Goal: Check status: Verify the current state of an ongoing process or item

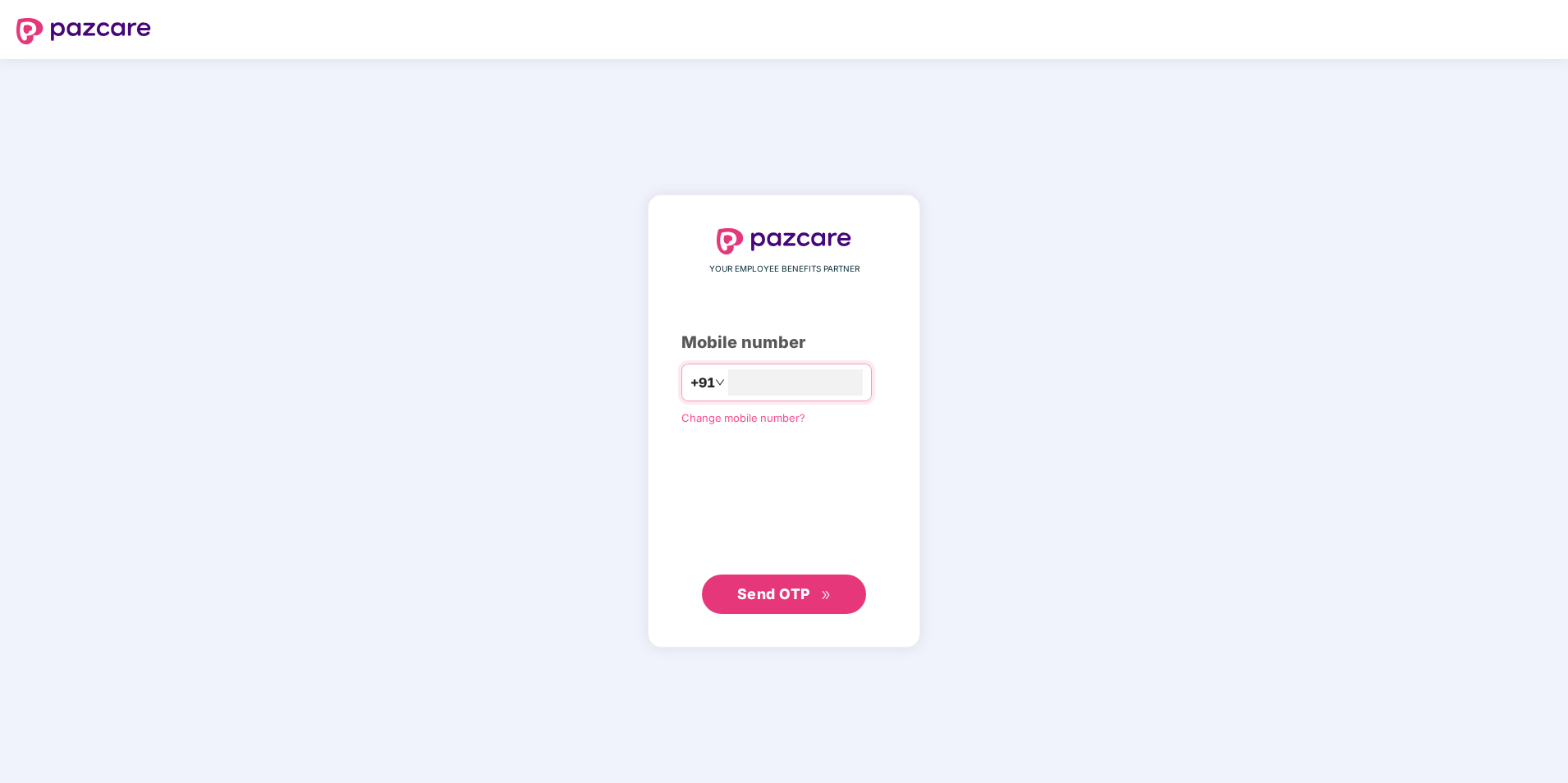
type input "**********"
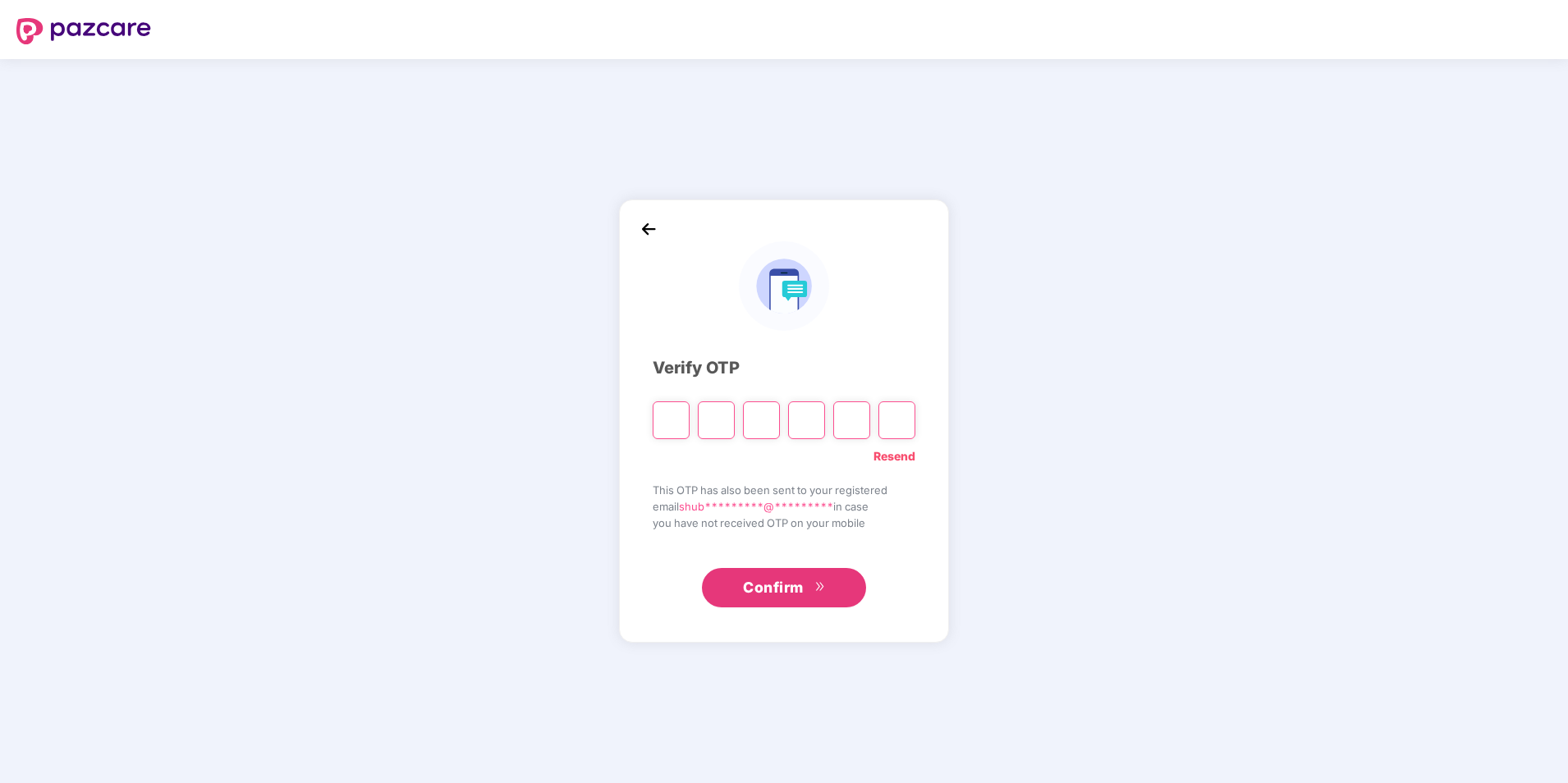
type input "*"
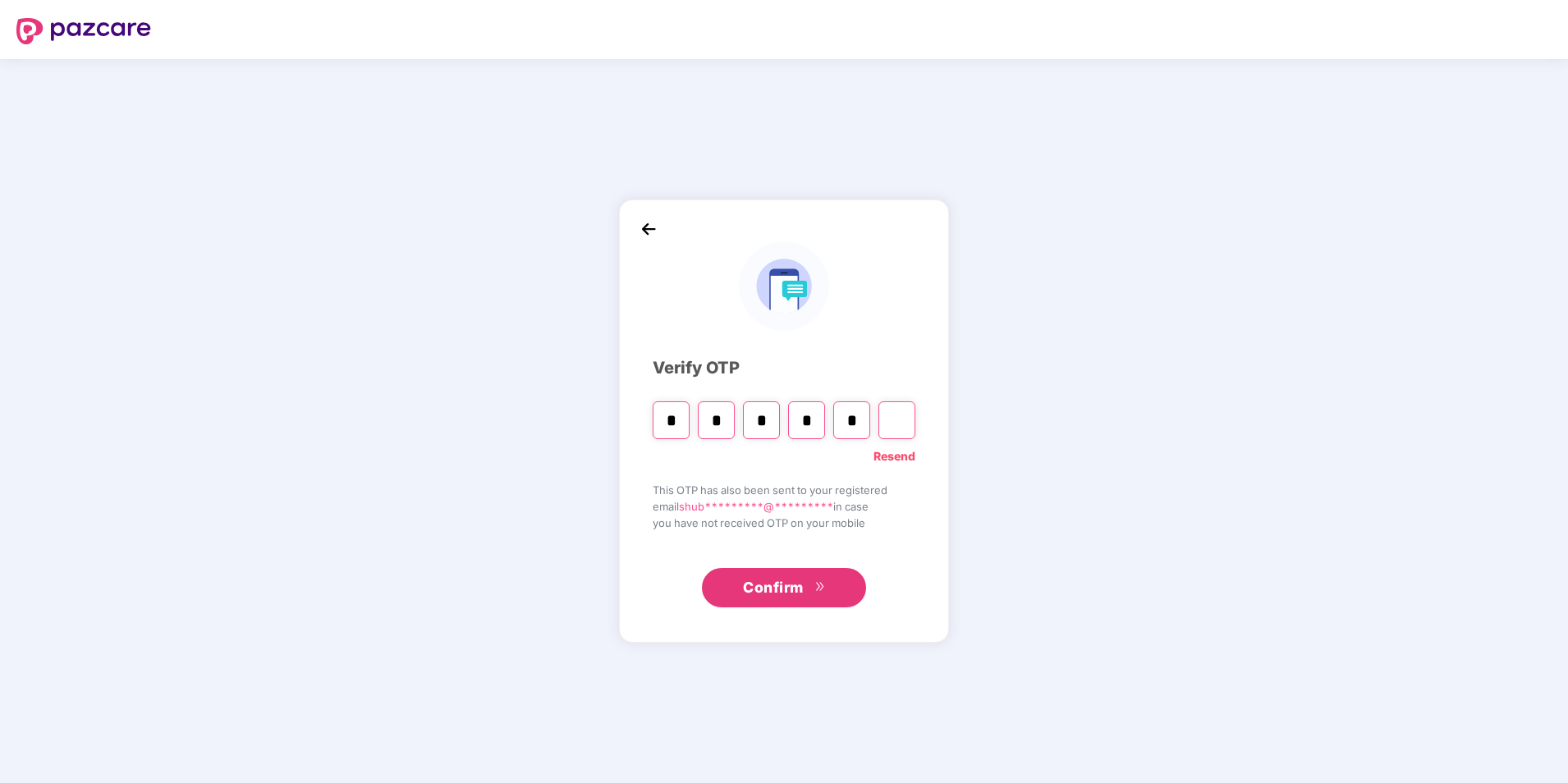
type input "*"
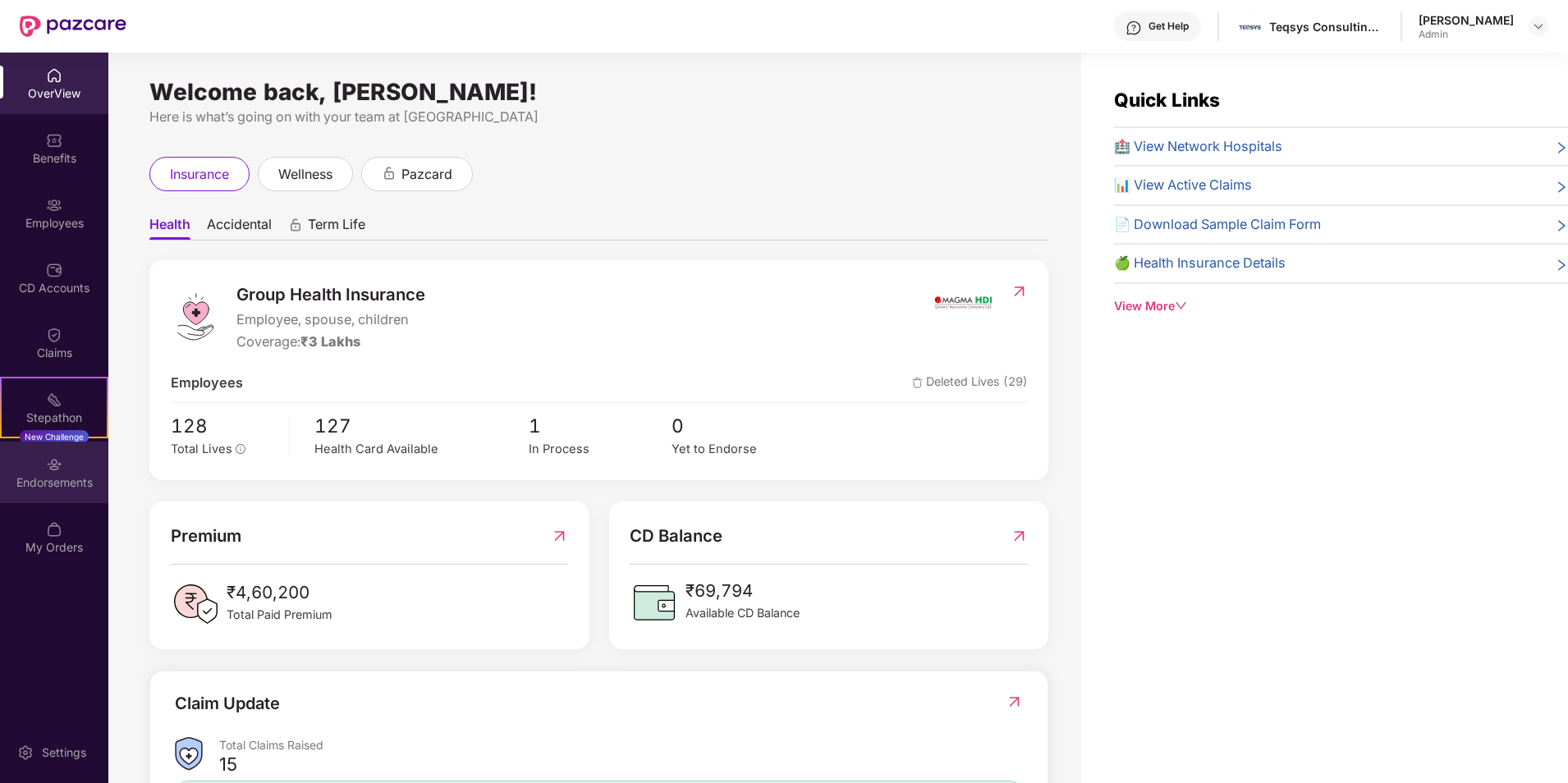
click at [57, 461] on img at bounding box center [54, 464] width 17 height 17
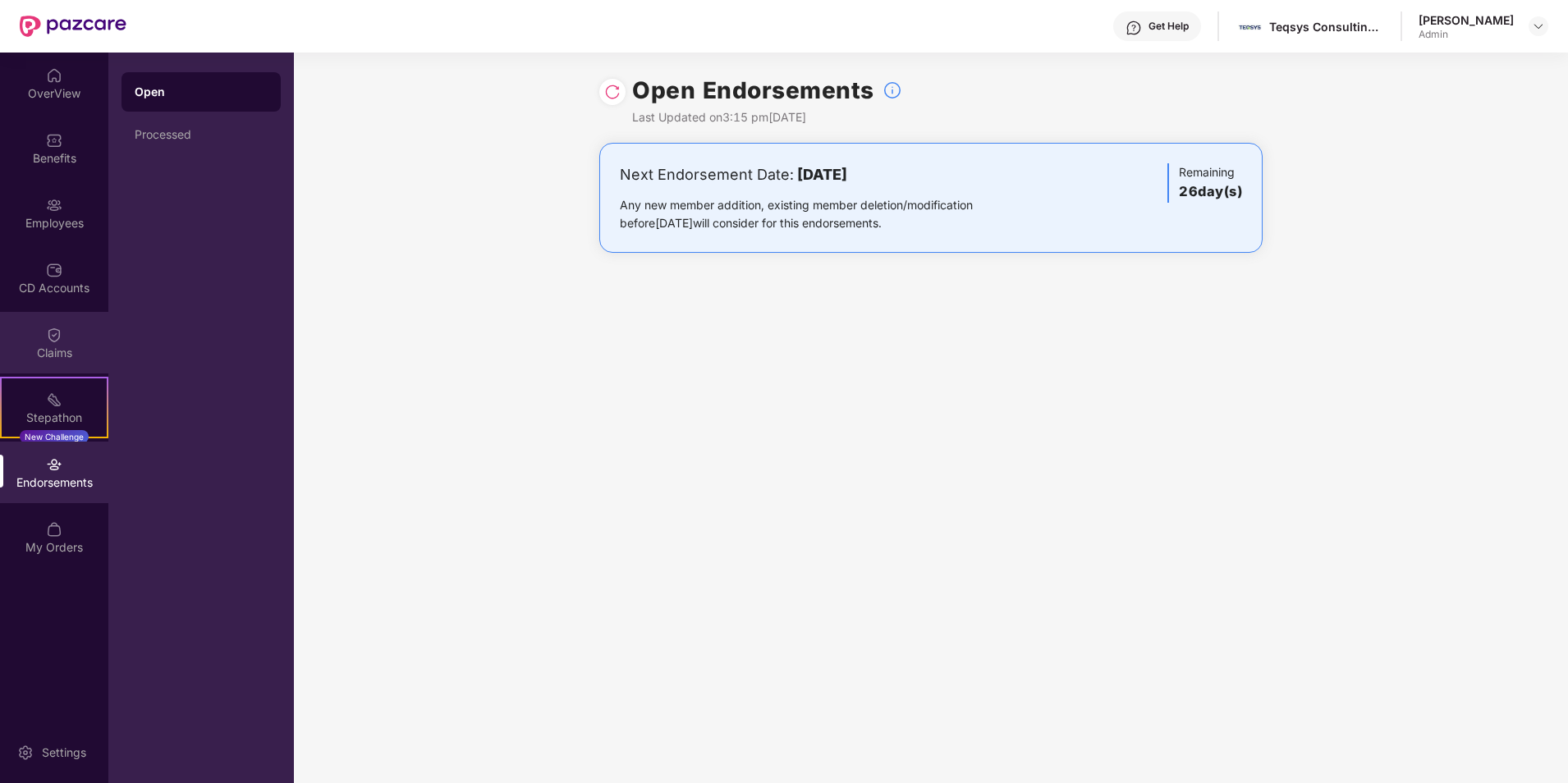
click at [51, 335] on img at bounding box center [54, 334] width 17 height 17
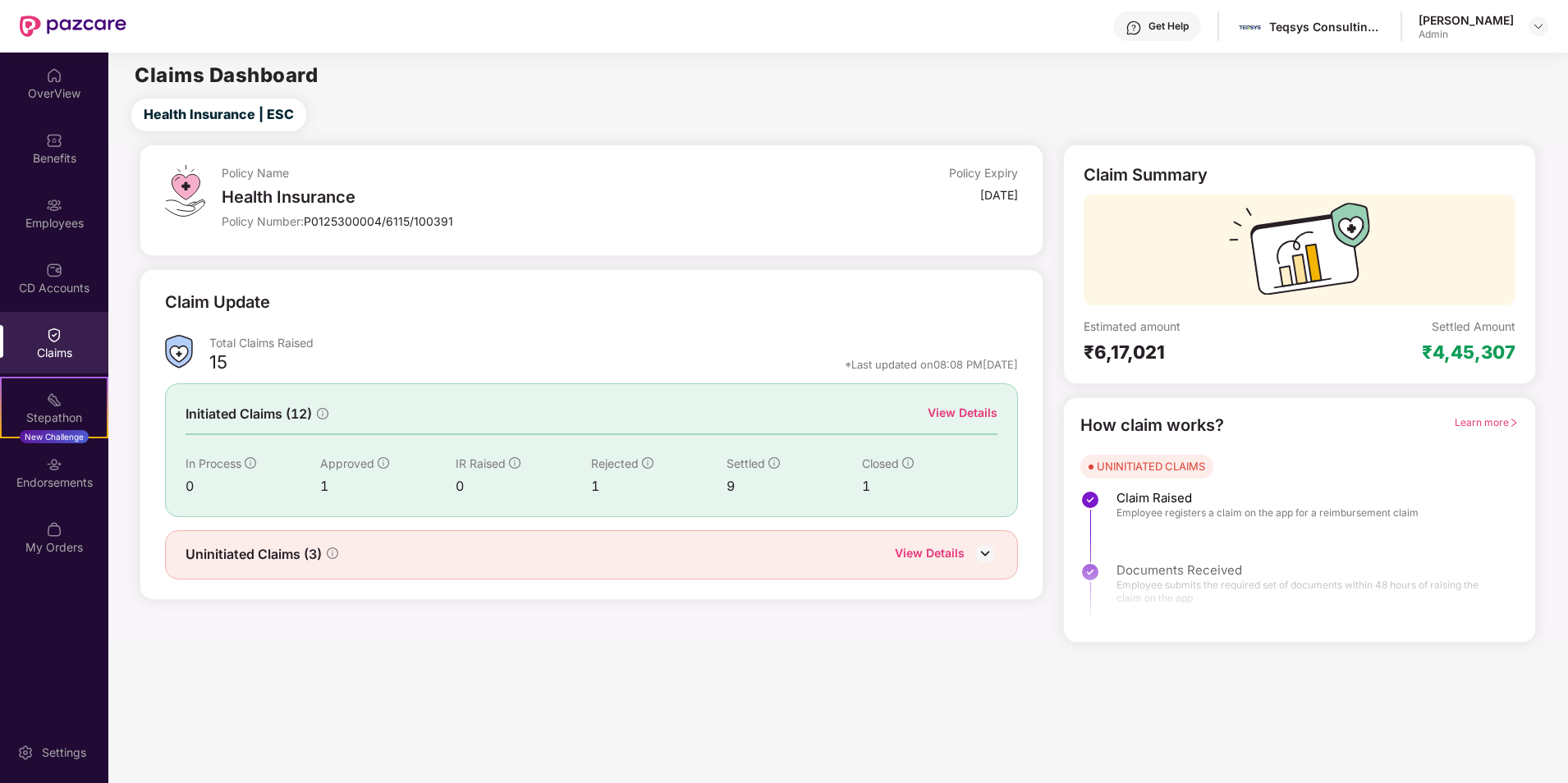
click at [986, 555] on img at bounding box center [984, 552] width 25 height 25
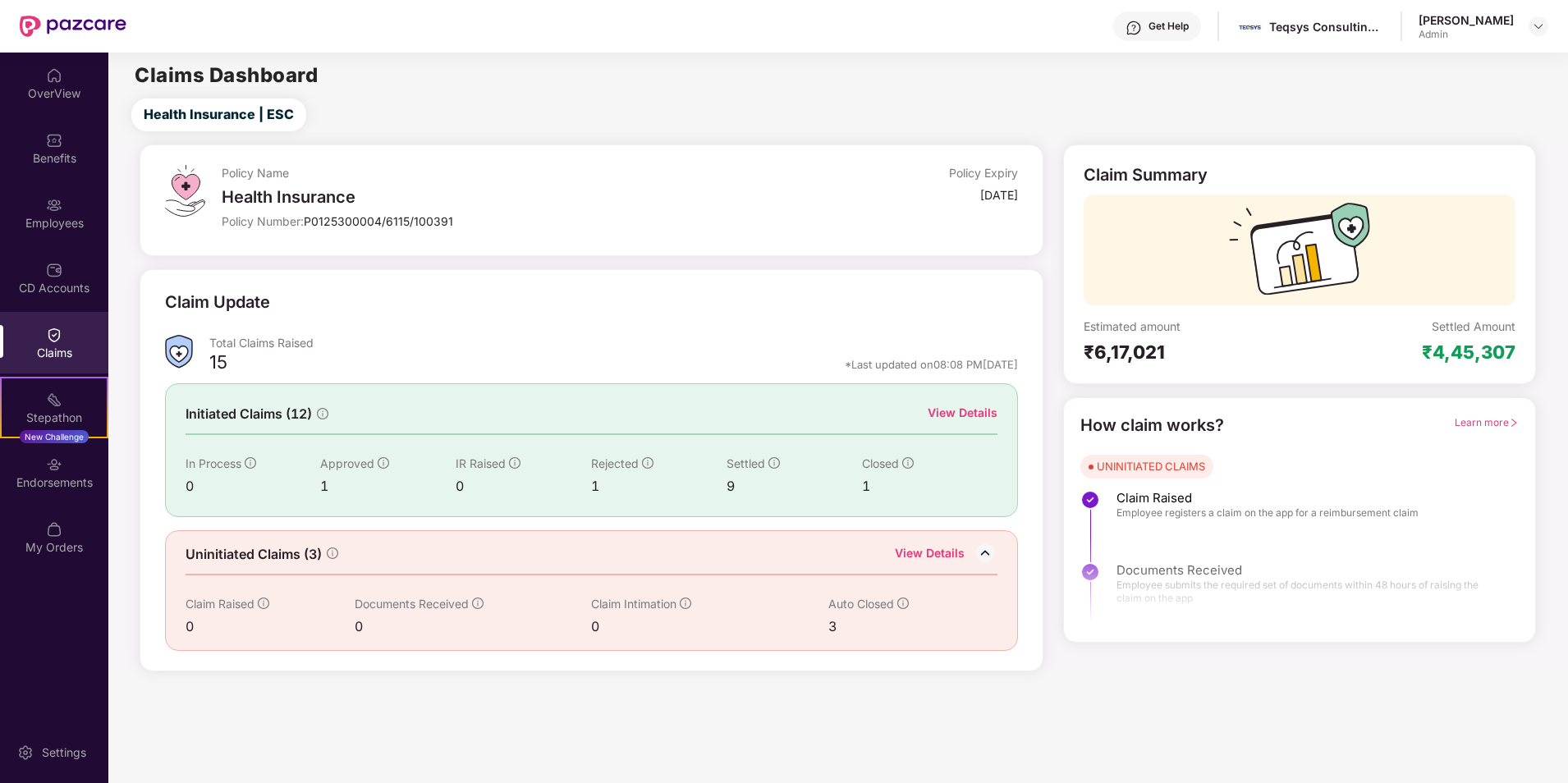
click at [1471, 358] on div "₹4,45,307" at bounding box center [1467, 351] width 94 height 23
click at [45, 139] on div "Benefits" at bounding box center [54, 148] width 108 height 61
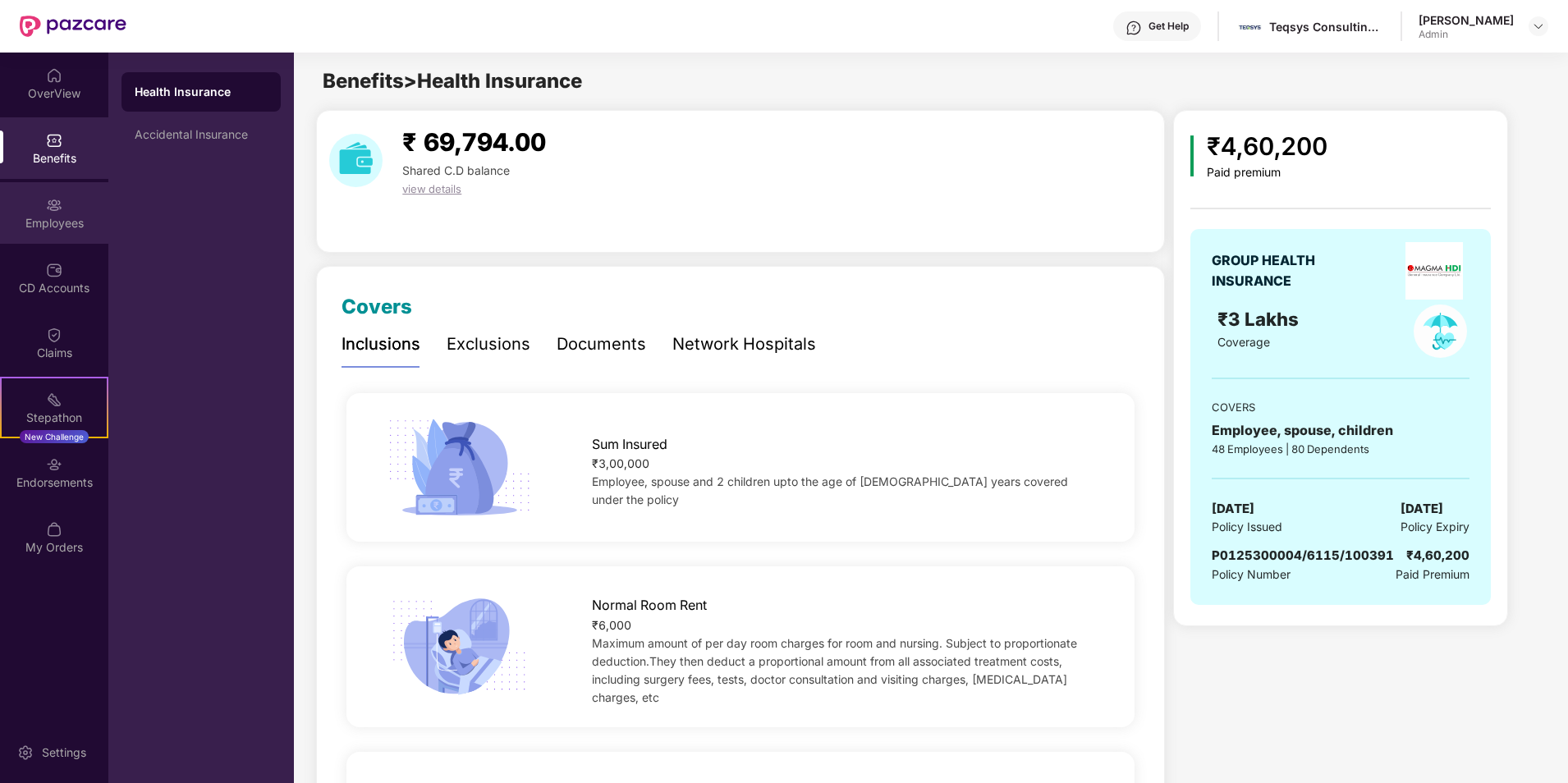
click at [56, 210] on img at bounding box center [54, 205] width 17 height 17
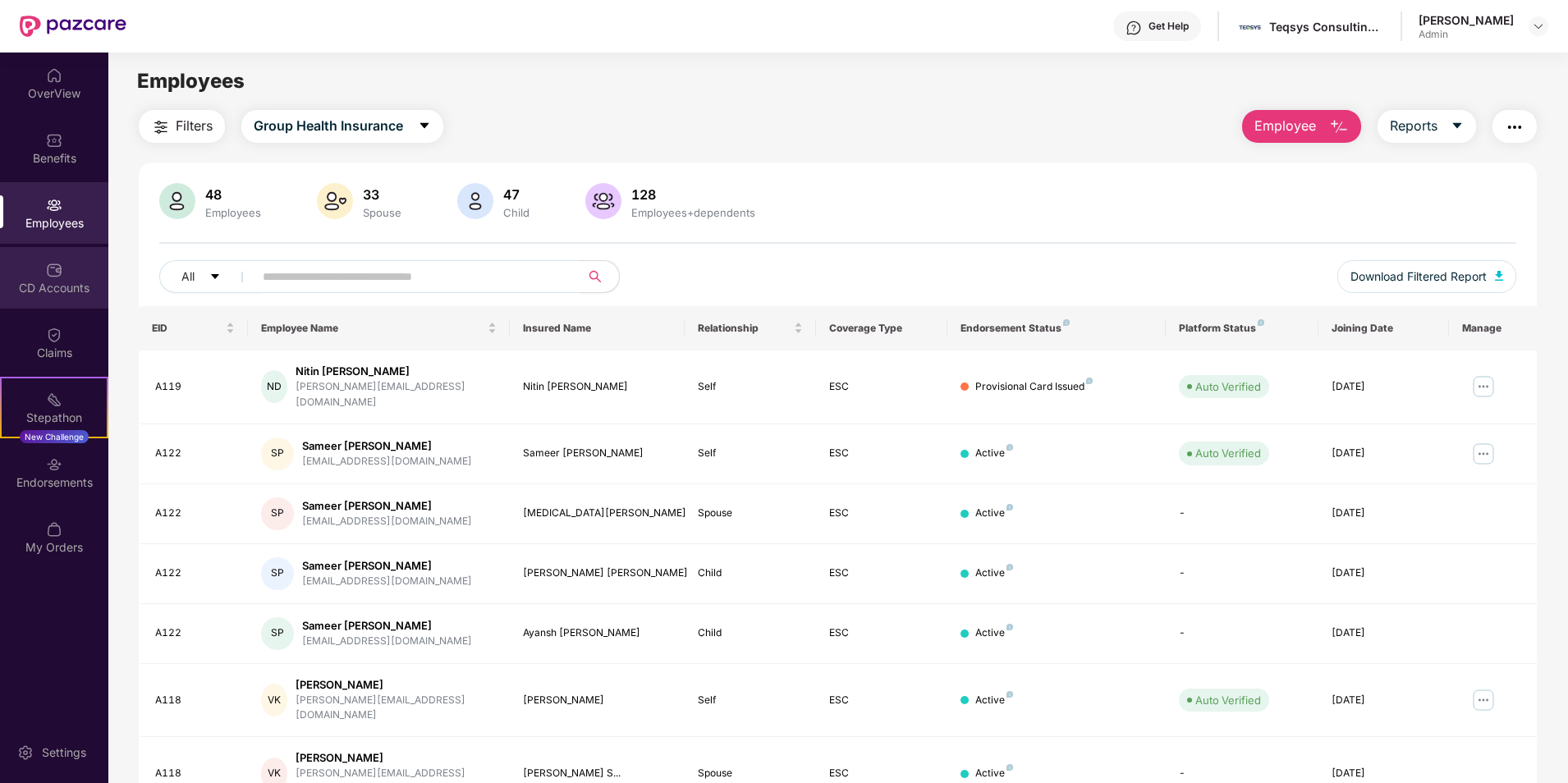
click at [48, 275] on img at bounding box center [54, 269] width 17 height 17
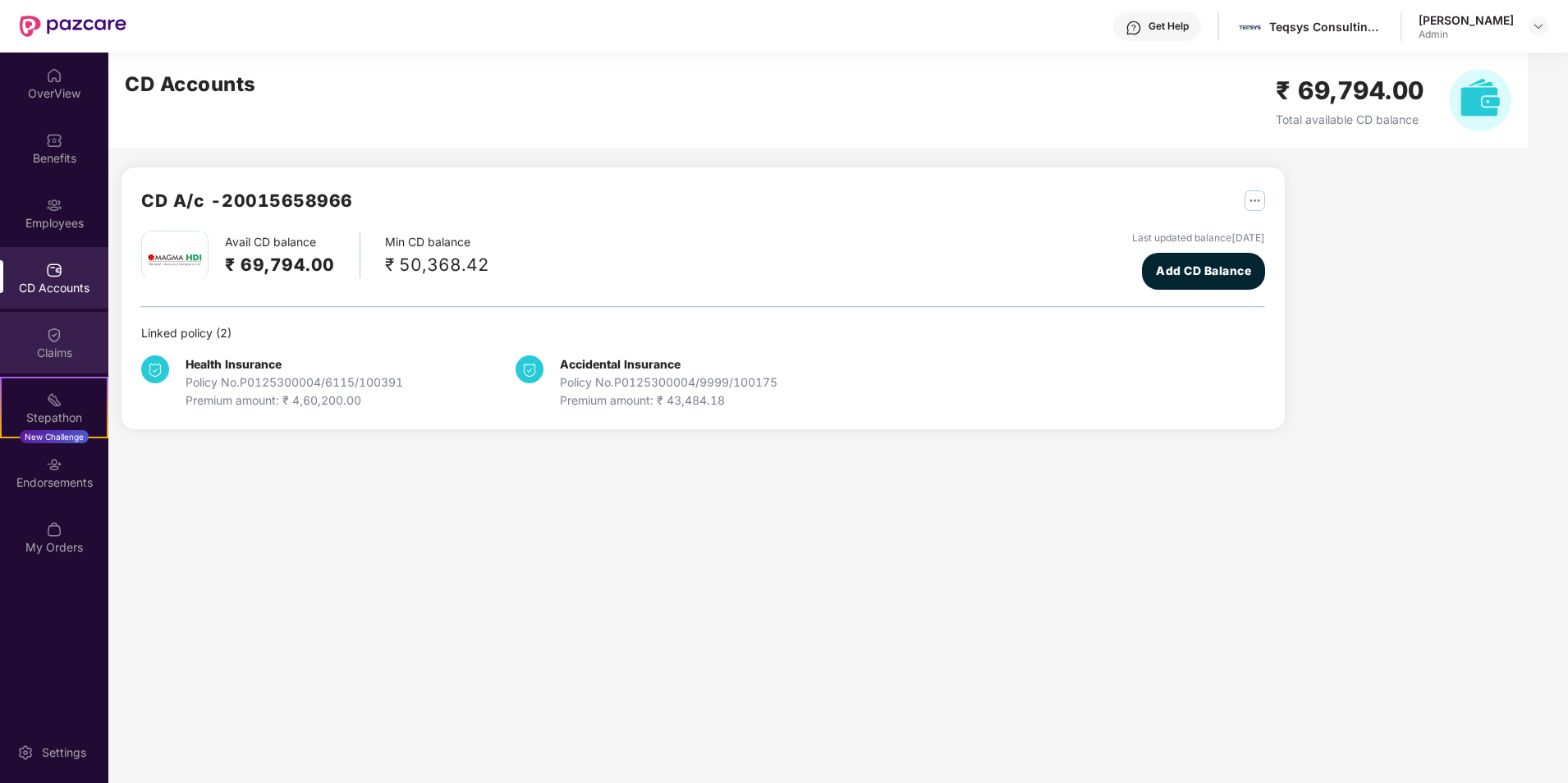
click at [51, 337] on img at bounding box center [54, 334] width 17 height 17
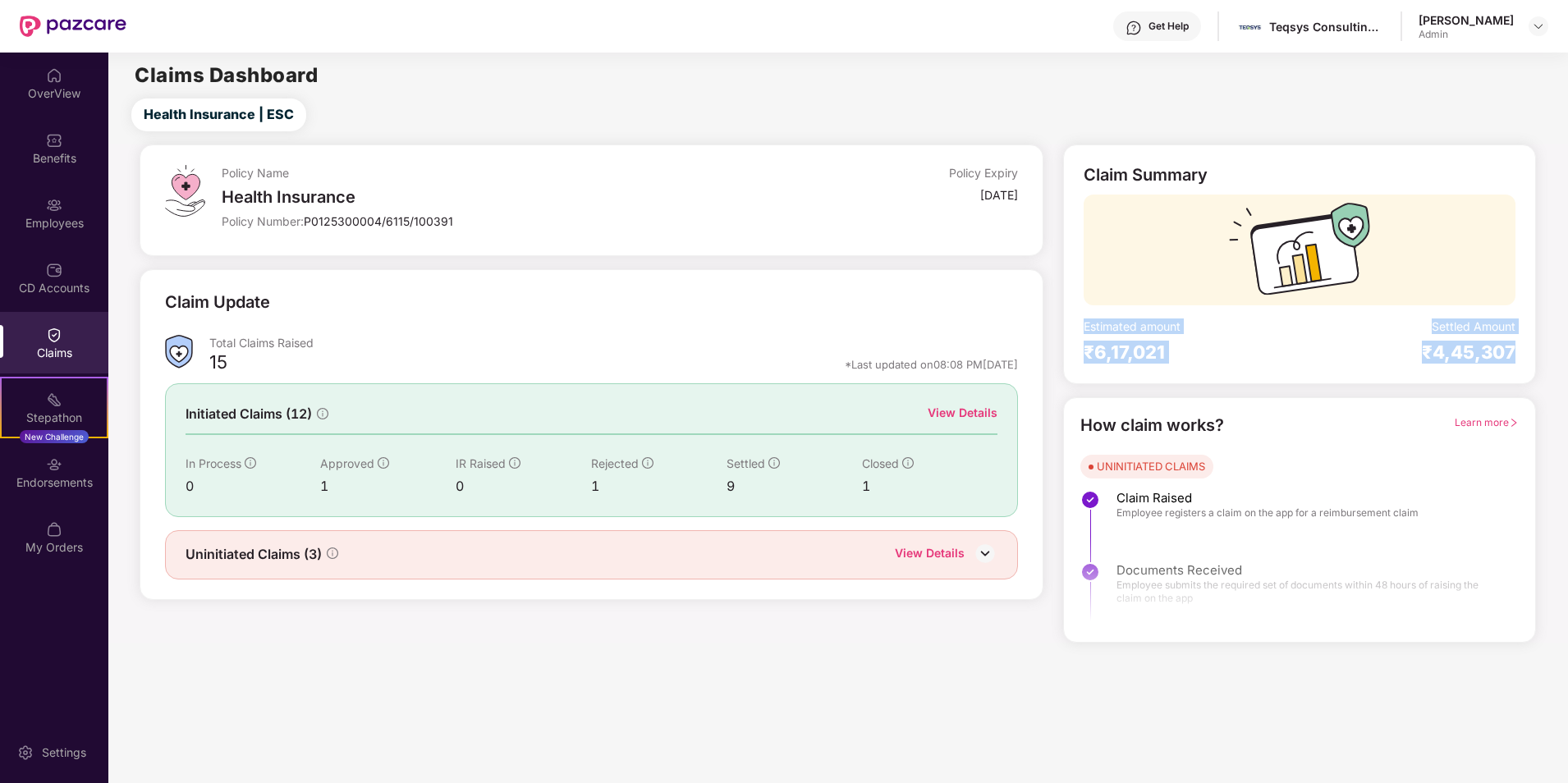
drag, startPoint x: 1085, startPoint y: 329, endPoint x: 1548, endPoint y: 358, distance: 463.9
click at [1548, 358] on div "Policy Name Health Insurance Policy Number: P0125300004/6115/100391 Policy Expi…" at bounding box center [837, 392] width 1478 height 498
copy div "Estimated amount ₹6,17,021 Settled Amount ₹4,45,307"
click at [458, 91] on main "Claims Dashboard Health Insurance | ESC Policy Name Health Insurance Policy Num…" at bounding box center [837, 347] width 1459 height 590
